Goal: Transaction & Acquisition: Purchase product/service

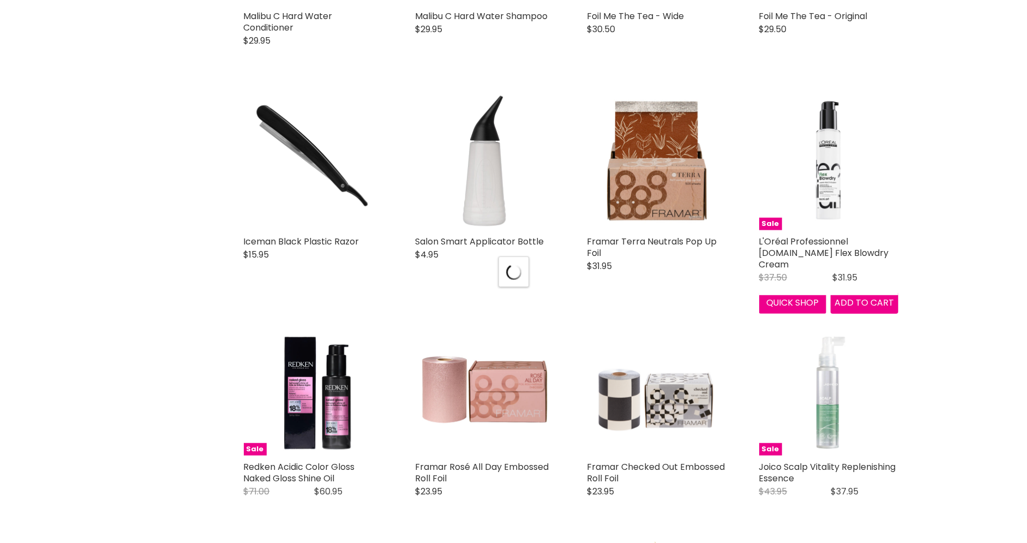
select select "created-descending"
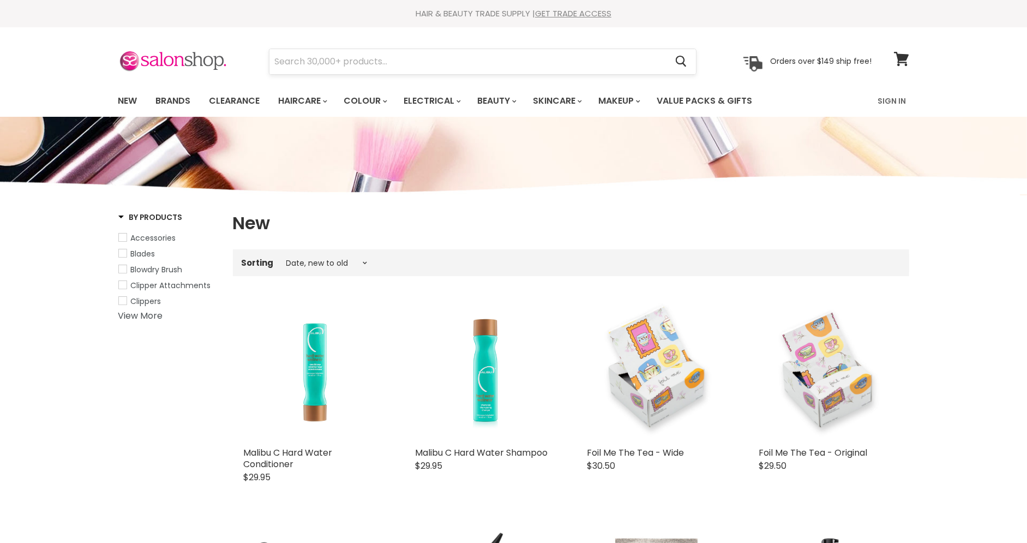
click at [507, 67] on input "Search" at bounding box center [469, 61] width 398 height 25
type input "biolage"
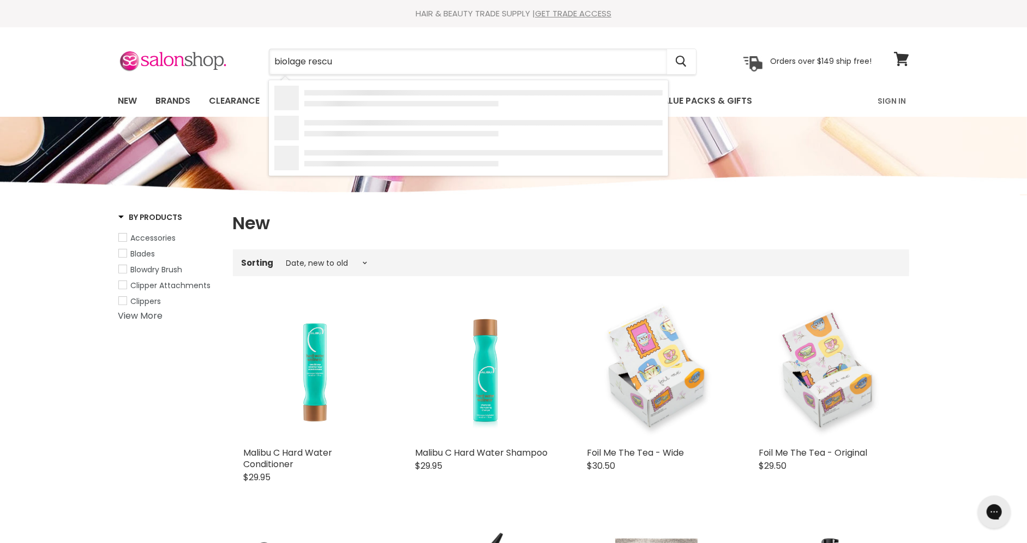
type input "biolage rescue"
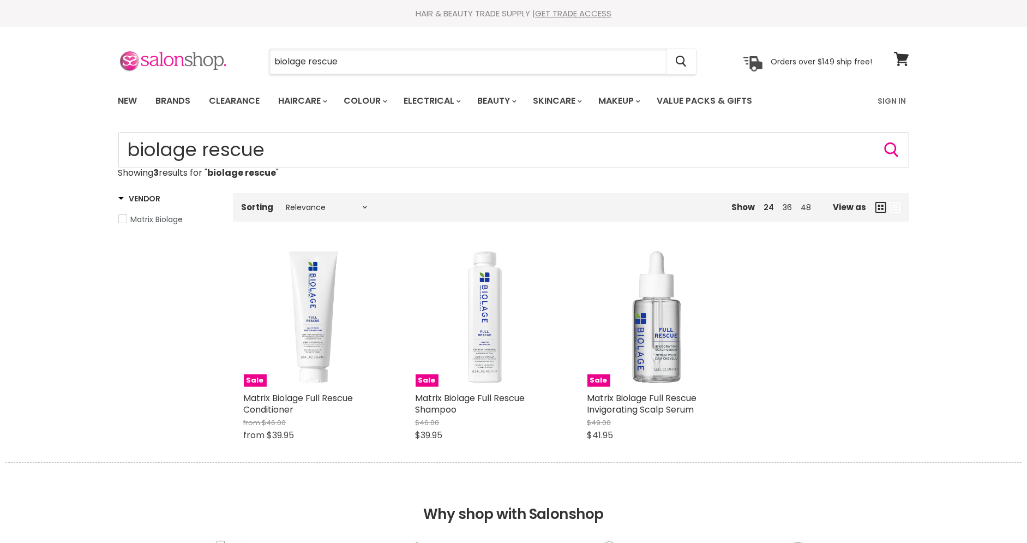
drag, startPoint x: 362, startPoint y: 64, endPoint x: 137, endPoint y: 43, distance: 225.8
click at [143, 47] on section "Menu biolage rescue Cancel" at bounding box center [514, 56] width 818 height 58
type input "fat boy"
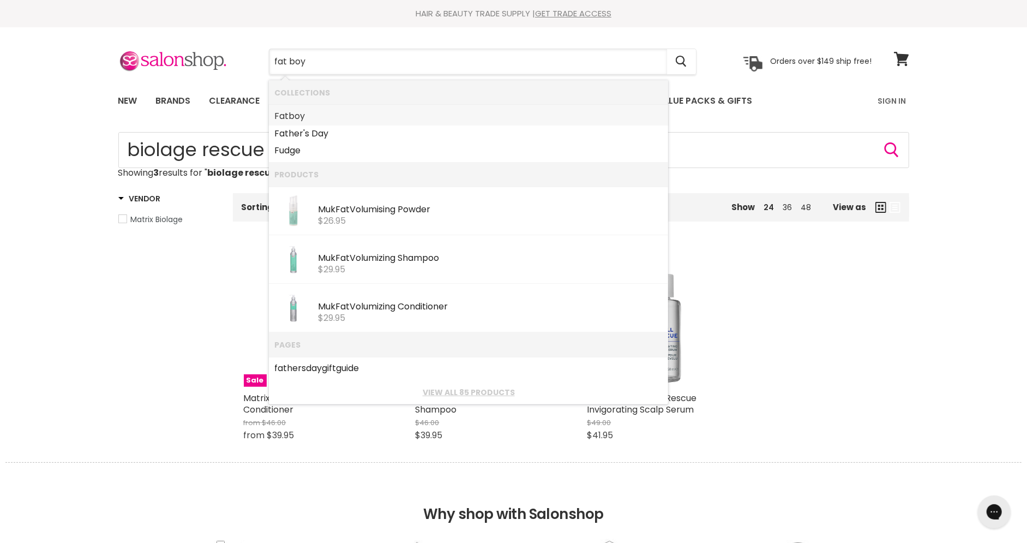
click at [321, 116] on link "Fat boy" at bounding box center [468, 115] width 388 height 17
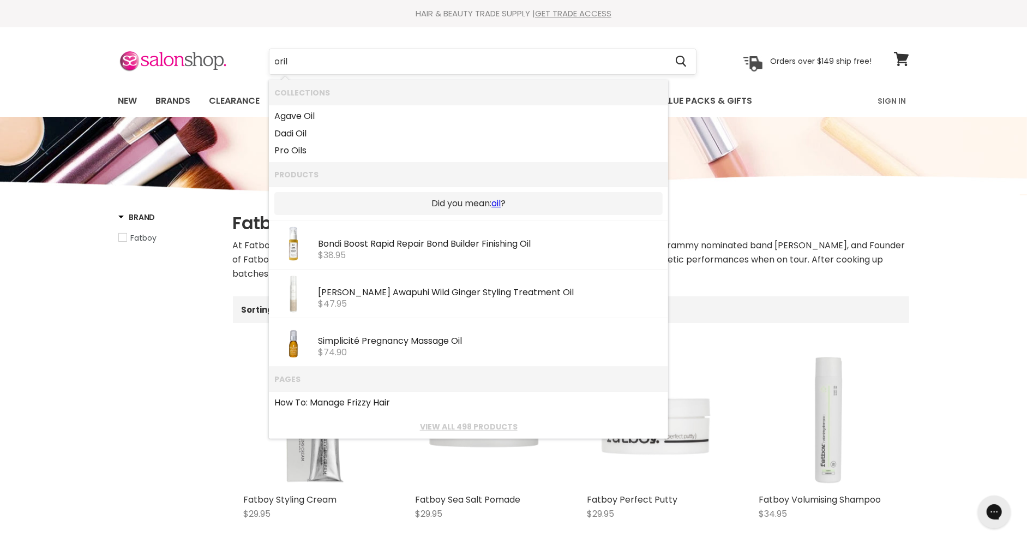
type input "ori"
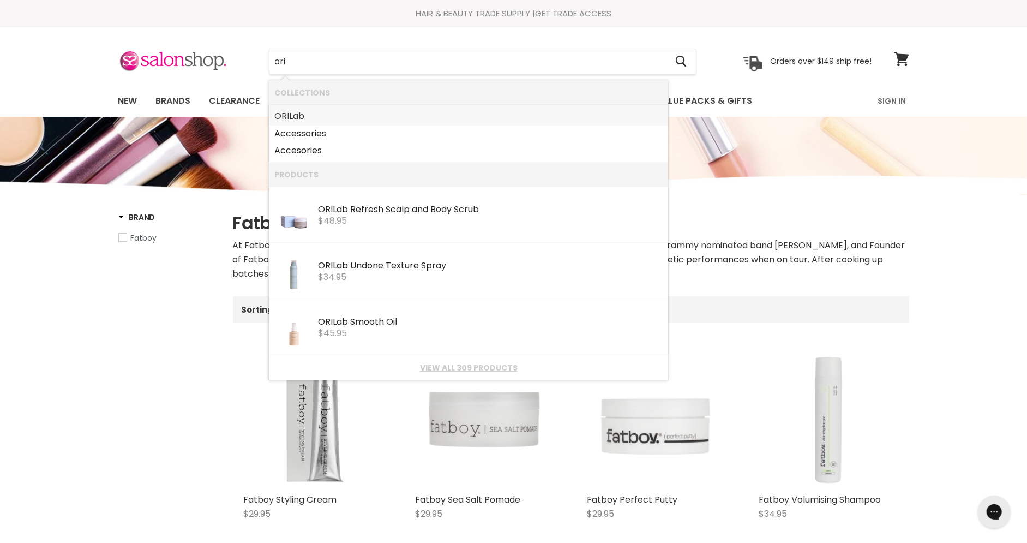
click at [302, 118] on link "ORI Lab" at bounding box center [468, 115] width 388 height 17
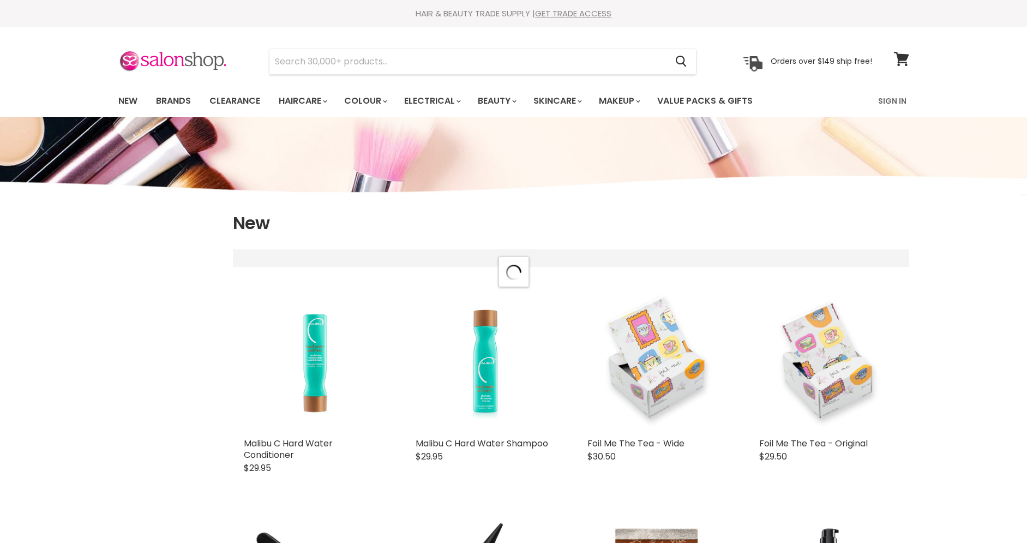
scroll to position [172, 0]
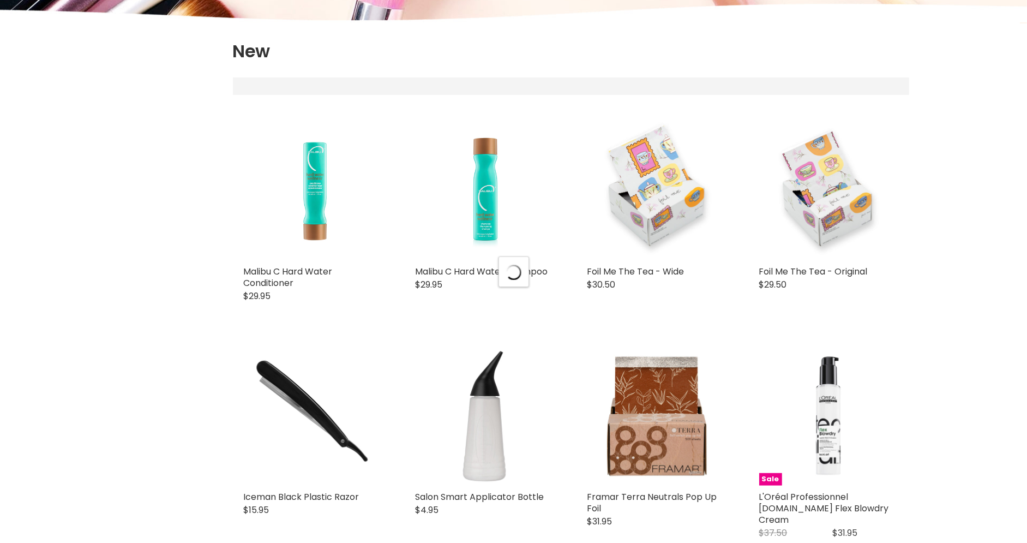
select select "created-descending"
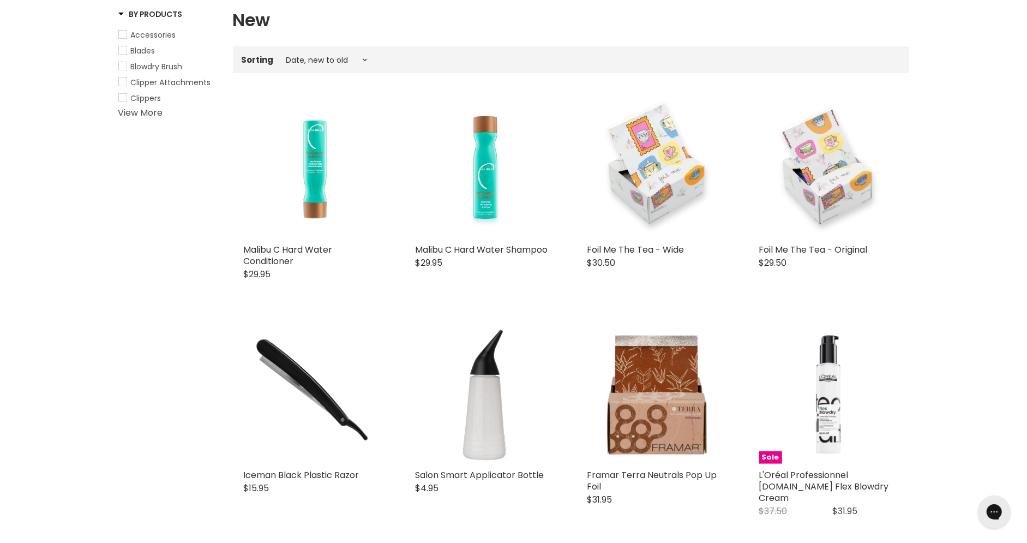
scroll to position [0, 0]
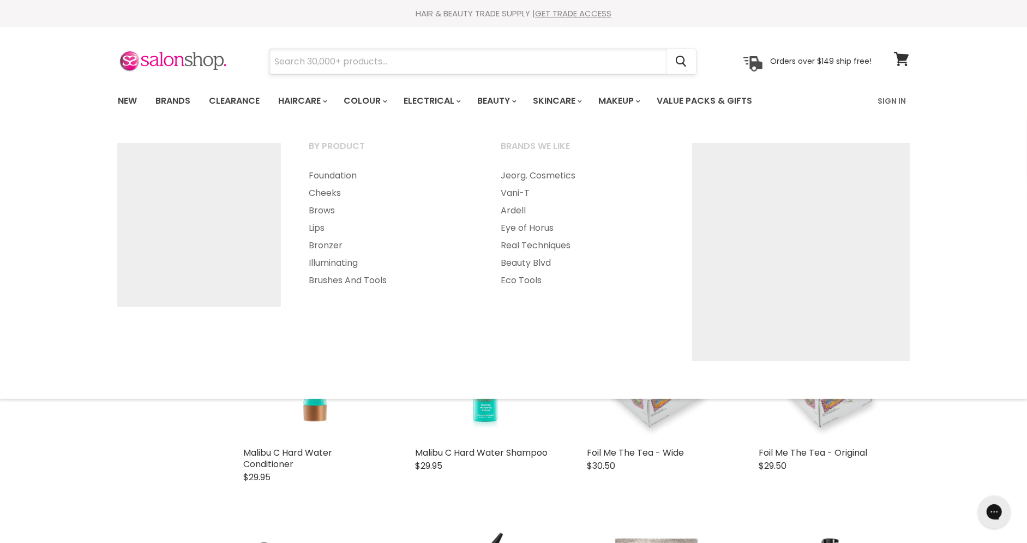
click at [560, 61] on input "Search" at bounding box center [469, 61] width 398 height 25
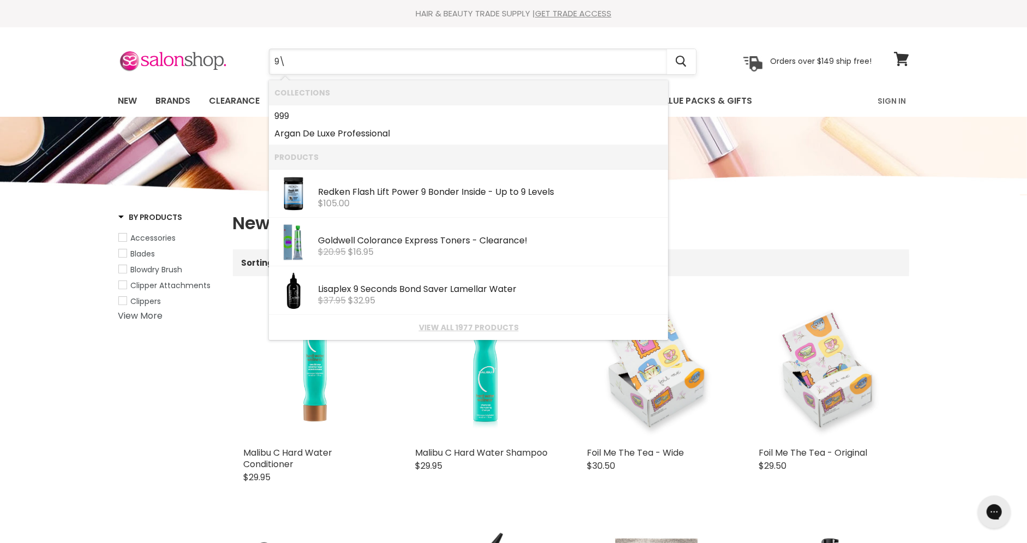
type input "9"
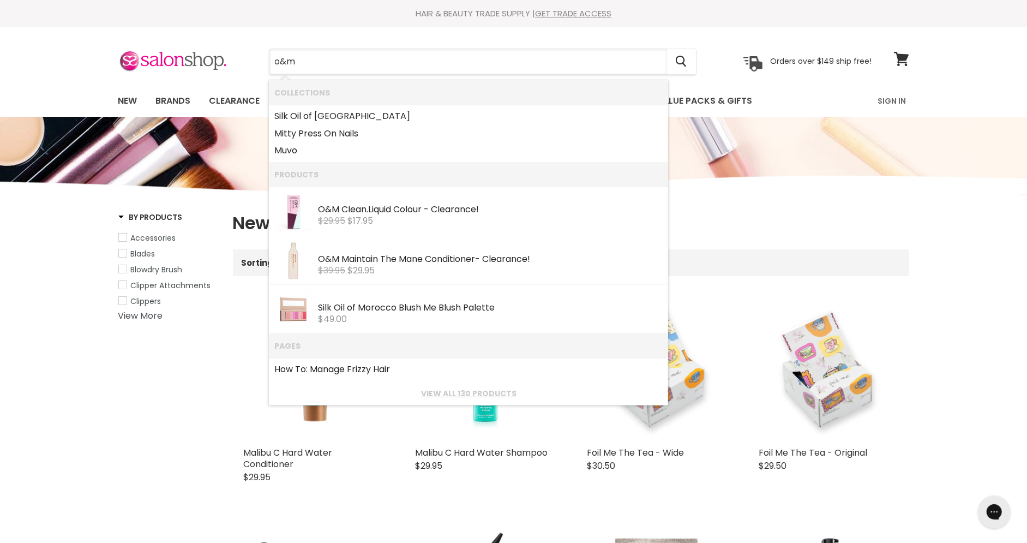
type input "o&m"
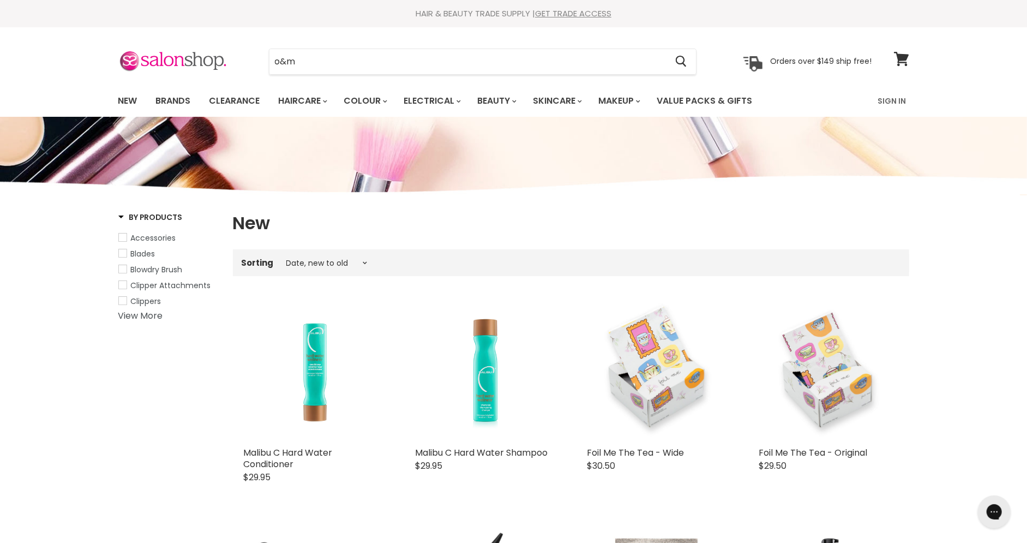
click at [672, 11] on div "HAIR & BEAUTY TRADE SUPPLY | GET TRADE ACCESS" at bounding box center [514, 13] width 818 height 11
